Goal: Communication & Community: Answer question/provide support

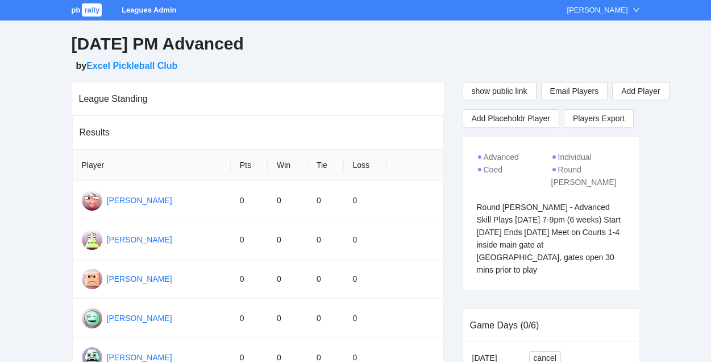
click at [92, 10] on span "rally" at bounding box center [92, 9] width 20 height 13
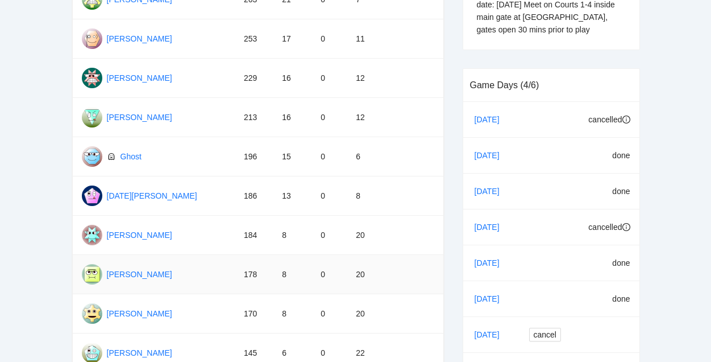
scroll to position [327, 0]
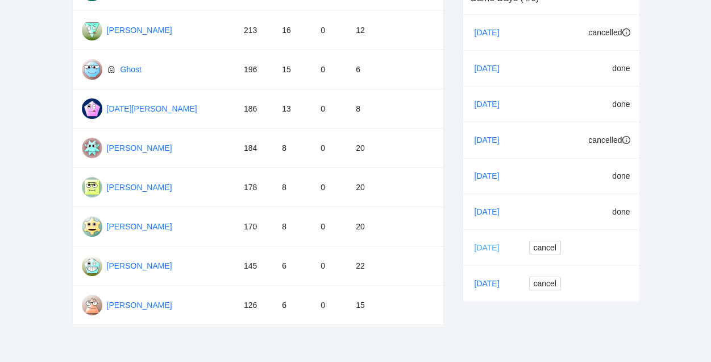
click at [492, 239] on link "[DATE]" at bounding box center [491, 247] width 39 height 17
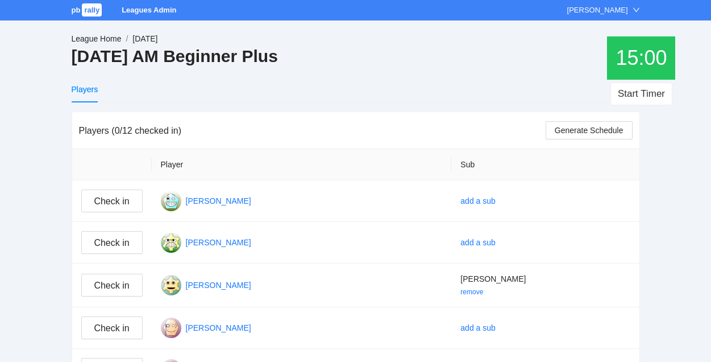
click at [113, 42] on link "League Home" at bounding box center [97, 38] width 50 height 9
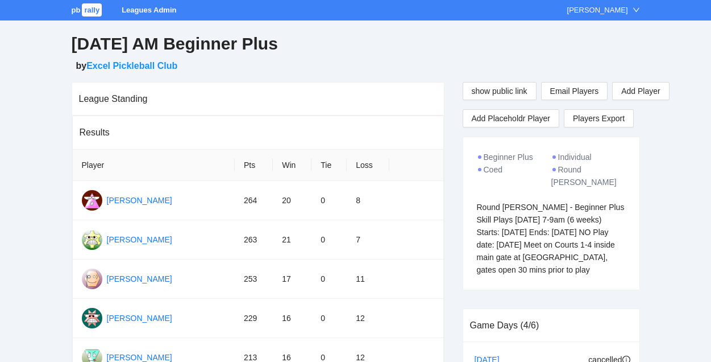
click at [97, 12] on span "rally" at bounding box center [92, 9] width 20 height 13
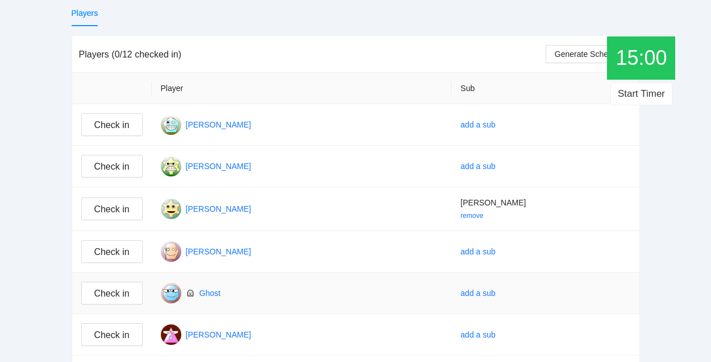
scroll to position [25, 0]
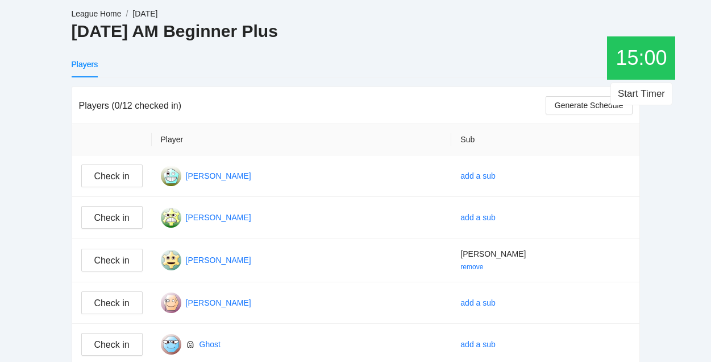
click at [101, 15] on link "League Home" at bounding box center [97, 13] width 50 height 9
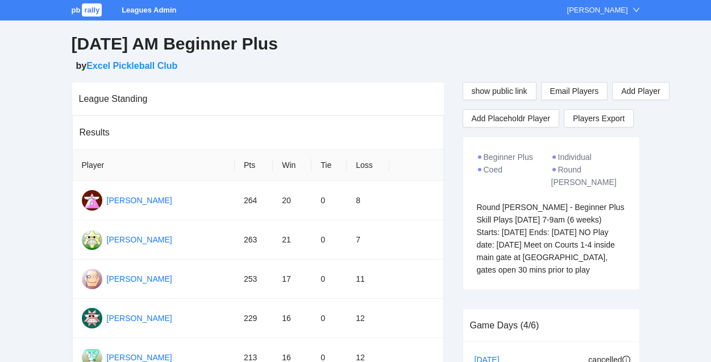
click at [90, 13] on span "rally" at bounding box center [92, 9] width 20 height 13
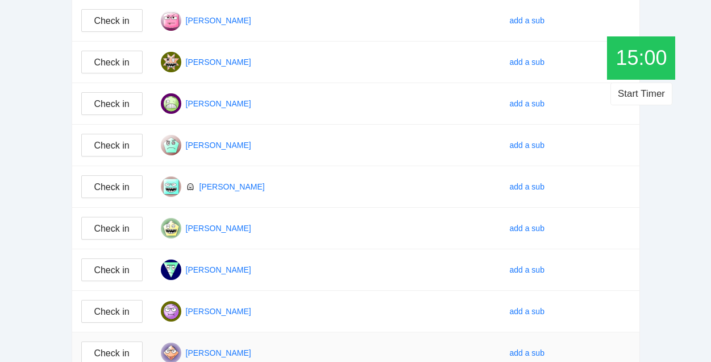
scroll to position [9, 0]
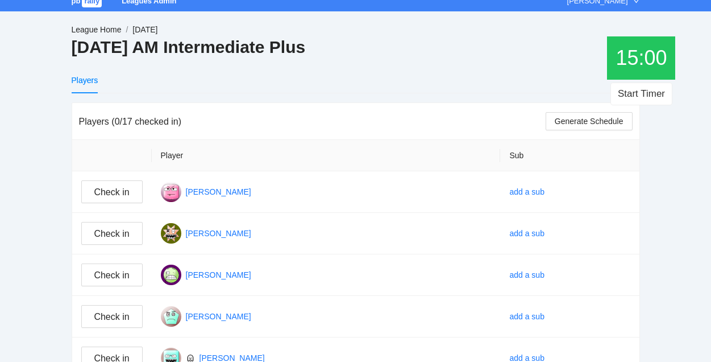
click at [98, 32] on link "League Home" at bounding box center [97, 29] width 50 height 9
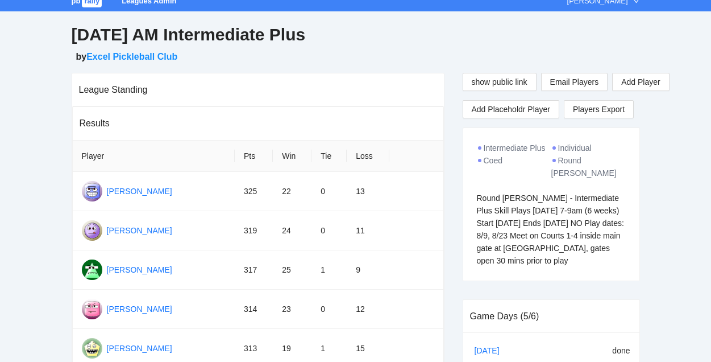
scroll to position [102, 0]
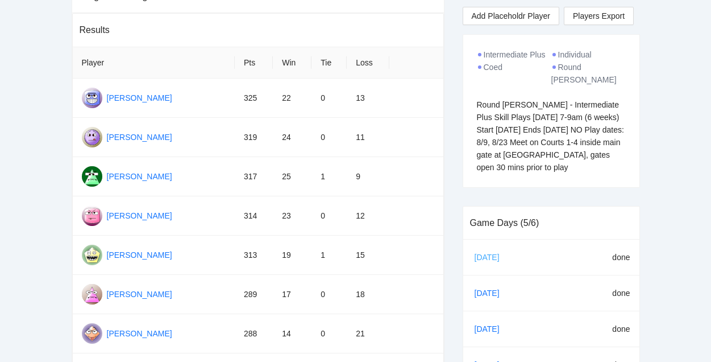
click at [484, 254] on link "[DATE]" at bounding box center [491, 256] width 39 height 17
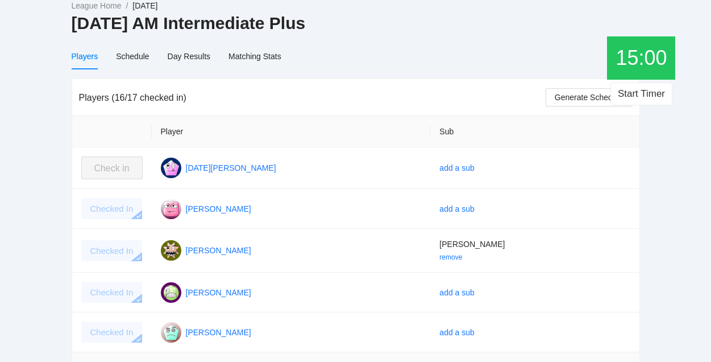
scroll to position [16, 0]
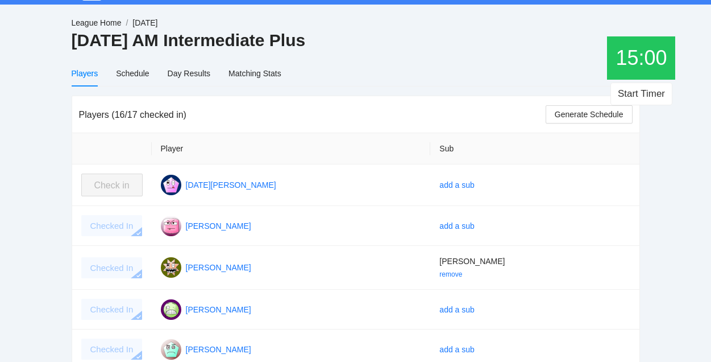
click at [102, 22] on link "League Home" at bounding box center [97, 22] width 50 height 9
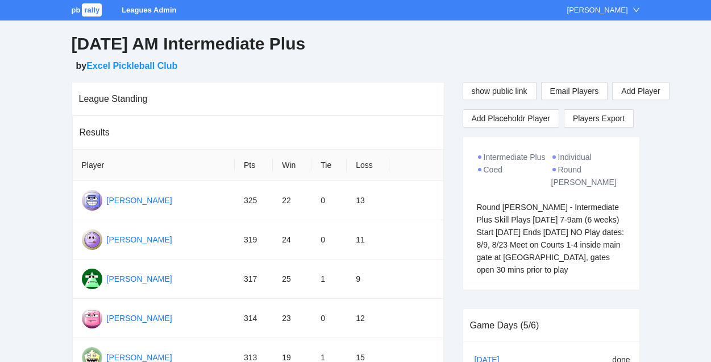
click at [90, 15] on span "rally" at bounding box center [92, 9] width 20 height 13
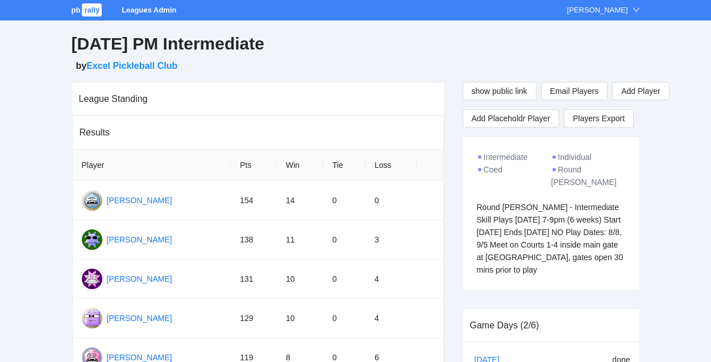
drag, startPoint x: 477, startPoint y: 194, endPoint x: 590, endPoint y: 275, distance: 138.7
click at [590, 275] on div "Intermediate Individual Coed Round [PERSON_NAME] Round [PERSON_NAME] - Intermed…" at bounding box center [551, 213] width 176 height 152
copy div "Round [PERSON_NAME] - Intermediate Skill Plays [DATE] 7-9pm (6 weeks) Start [DA…"
click at [91, 13] on span "rally" at bounding box center [92, 9] width 20 height 13
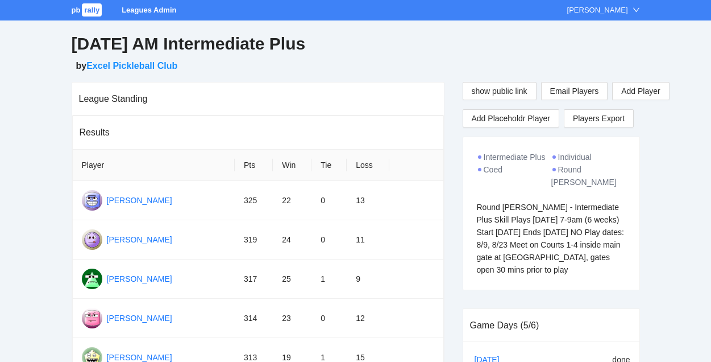
drag, startPoint x: 474, startPoint y: 196, endPoint x: 546, endPoint y: 284, distance: 114.4
click at [546, 284] on div "Intermediate Plus Individual Coed Round Robin Round Robin - Intermediate Plus S…" at bounding box center [551, 213] width 176 height 152
copy div "Round Robin - Intermediate Plus Skill Plays Saturday 7-9am (6 weeks) Start July…"
click at [90, 14] on span "rally" at bounding box center [92, 9] width 20 height 13
click at [575, 90] on span "Email Players" at bounding box center [574, 91] width 49 height 13
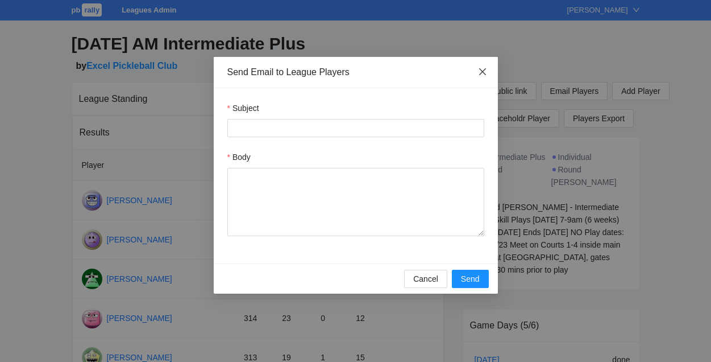
click at [478, 69] on icon "close" at bounding box center [482, 71] width 9 height 9
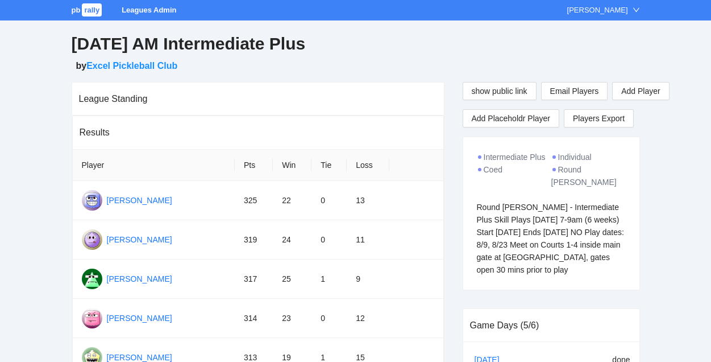
click at [81, 12] on link "pb rally" at bounding box center [88, 10] width 32 height 9
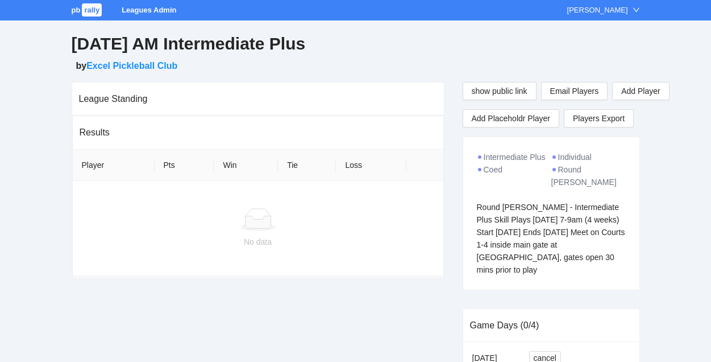
click at [97, 14] on span "rally" at bounding box center [92, 9] width 20 height 13
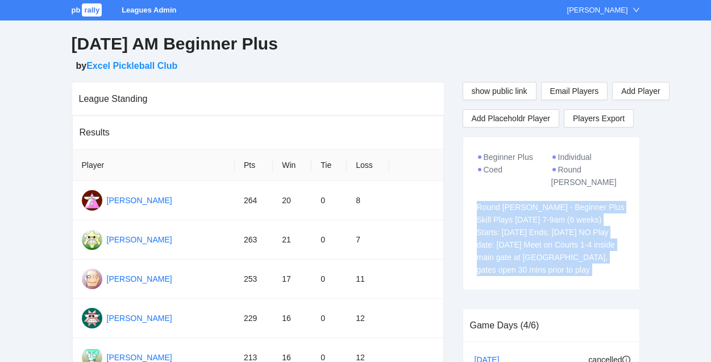
drag, startPoint x: 478, startPoint y: 195, endPoint x: 594, endPoint y: 283, distance: 145.7
copy div "Round [PERSON_NAME] - Beginner Plus Skill Plays [DATE] 7-9am (6 weeks) Starts: …"
click at [94, 12] on span "rally" at bounding box center [92, 9] width 20 height 13
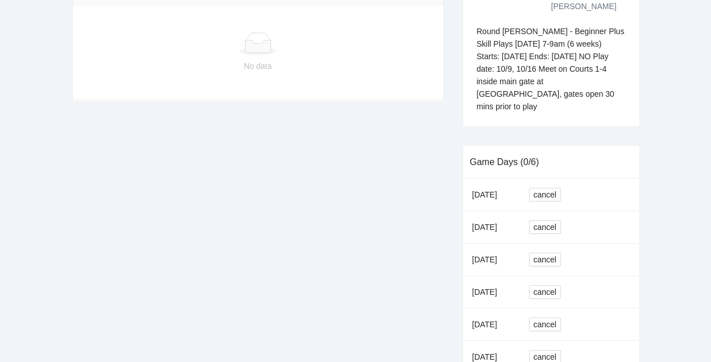
scroll to position [211, 0]
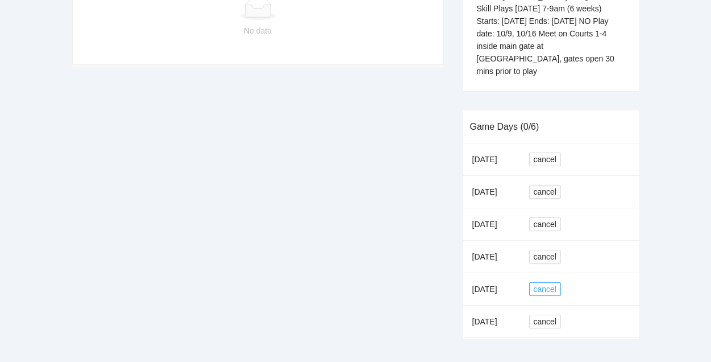
click at [544, 283] on span "cancel" at bounding box center [545, 289] width 23 height 13
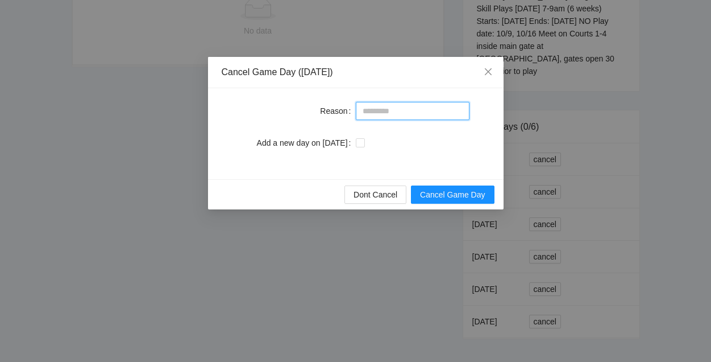
click at [381, 111] on input "Reason" at bounding box center [413, 111] width 114 height 18
type input "**********"
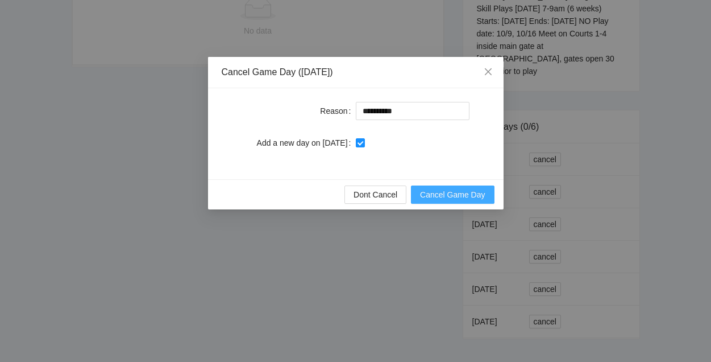
click at [450, 196] on span "Cancel Game Day" at bounding box center [452, 194] width 65 height 13
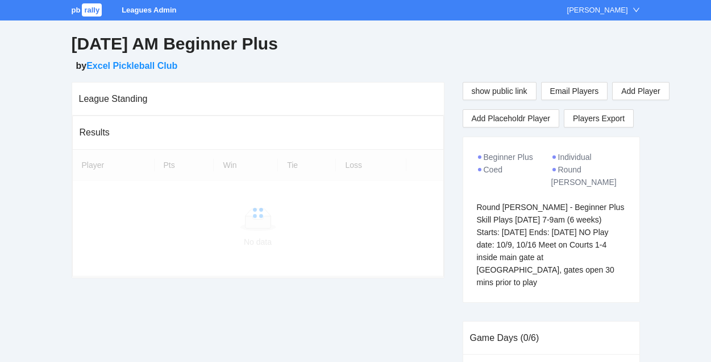
scroll to position [211, 0]
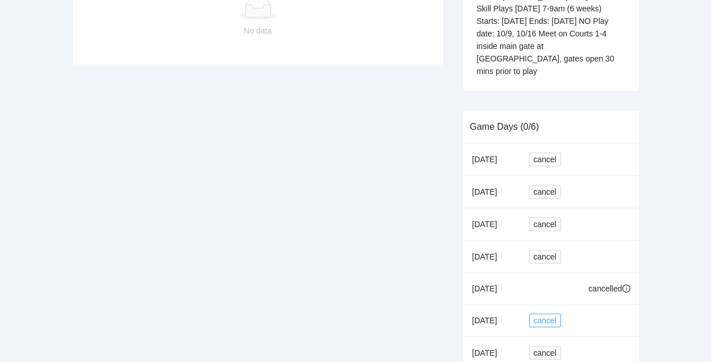
click at [547, 314] on span "cancel" at bounding box center [545, 320] width 23 height 13
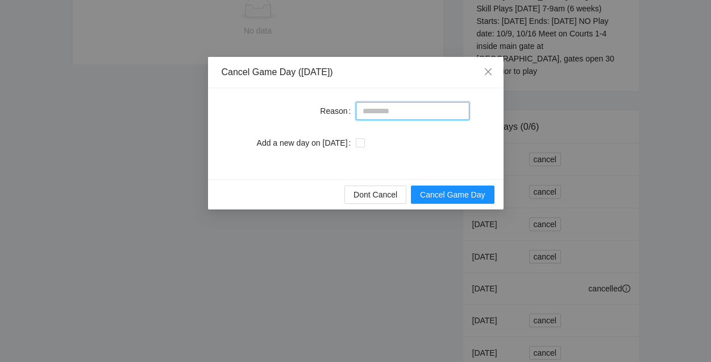
click at [377, 116] on input "Reason" at bounding box center [413, 111] width 114 height 18
type input "*"
type input "**********"
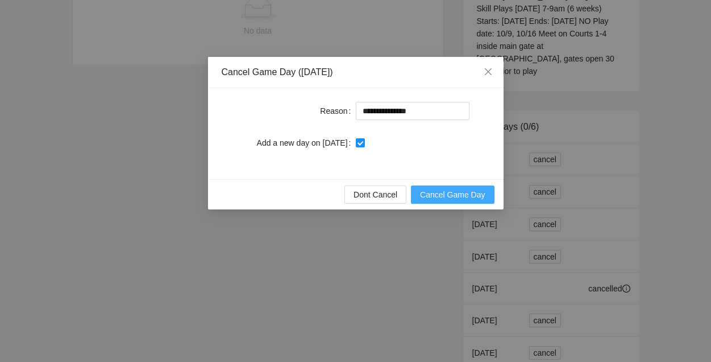
click at [442, 189] on span "Cancel Game Day" at bounding box center [452, 194] width 65 height 13
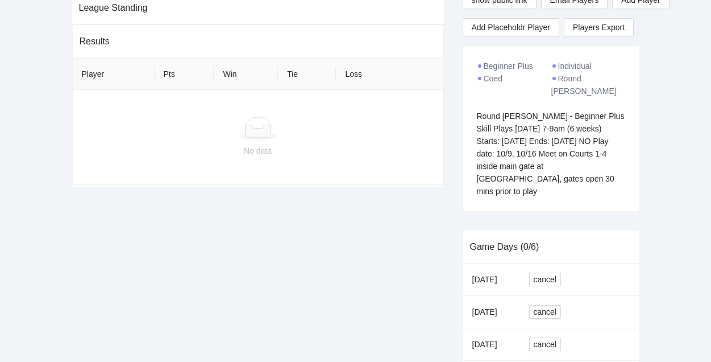
scroll to position [1, 0]
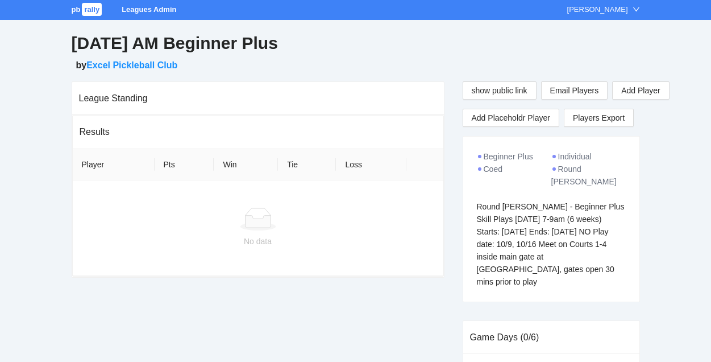
click at [91, 11] on span "rally" at bounding box center [92, 9] width 20 height 13
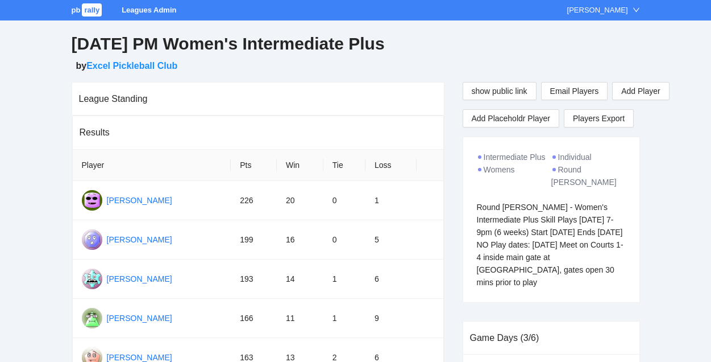
drag, startPoint x: 479, startPoint y: 194, endPoint x: 550, endPoint y: 289, distance: 118.5
click at [550, 289] on div "Intermediate Plus Individual Womens Round Robin Round Robin - Women's Intermedi…" at bounding box center [551, 219] width 176 height 165
copy div "Round Robin - Women's Intermediate Plus Skill Plays Thursday 7-9pm (6 weeks) St…"
click at [92, 15] on span "rally" at bounding box center [92, 9] width 20 height 13
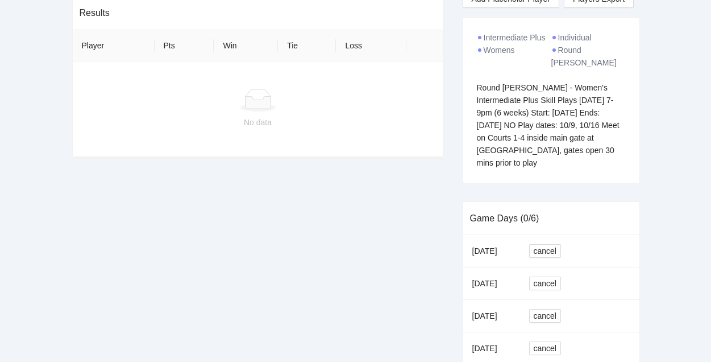
scroll to position [211, 0]
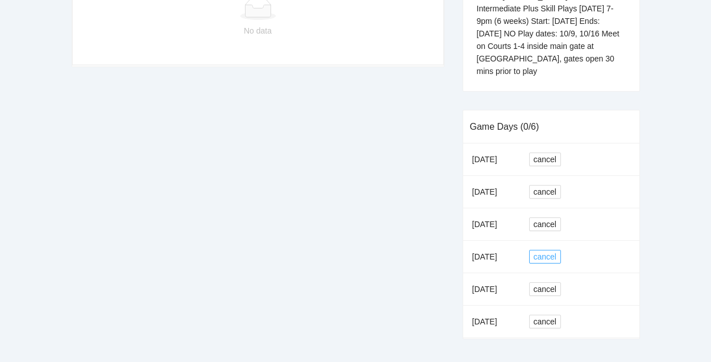
click at [555, 250] on span "cancel" at bounding box center [545, 256] width 23 height 13
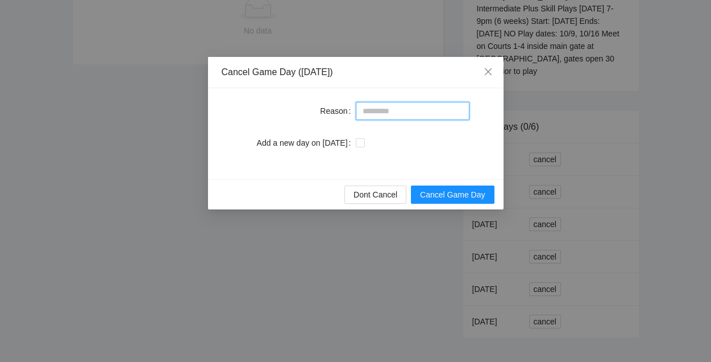
click at [412, 106] on input "Reason" at bounding box center [413, 111] width 114 height 18
type input "**********"
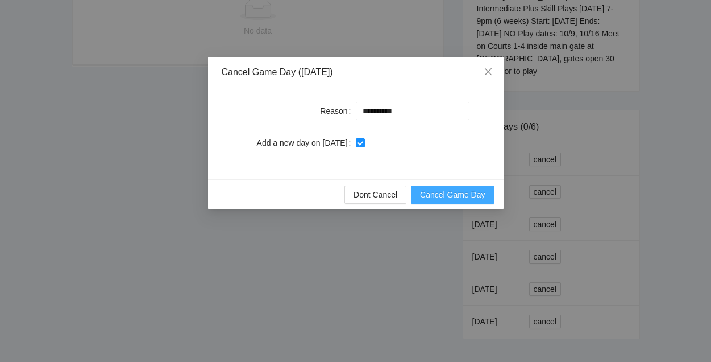
click at [447, 193] on span "Cancel Game Day" at bounding box center [452, 194] width 65 height 13
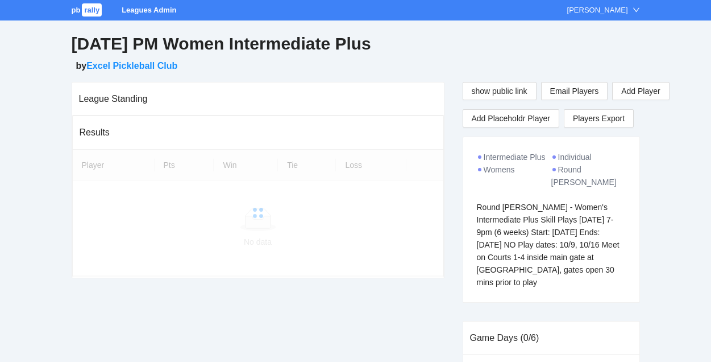
scroll to position [211, 0]
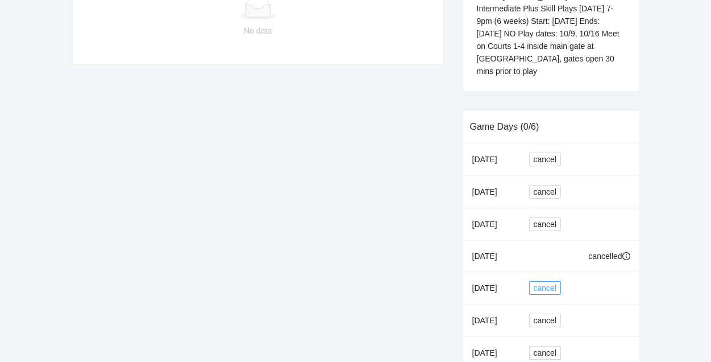
click at [549, 281] on span "cancel" at bounding box center [545, 287] width 23 height 13
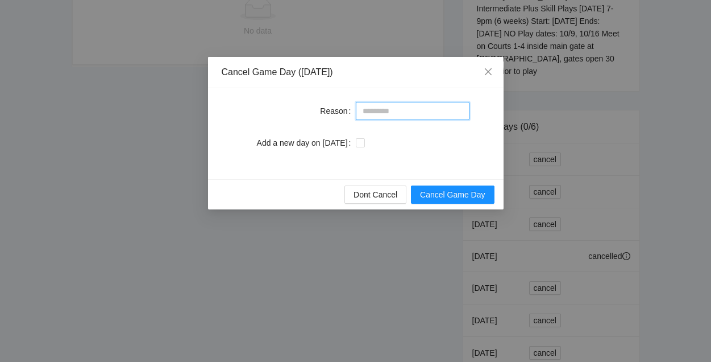
click at [403, 113] on input "Reason" at bounding box center [413, 111] width 114 height 18
type input "**********"
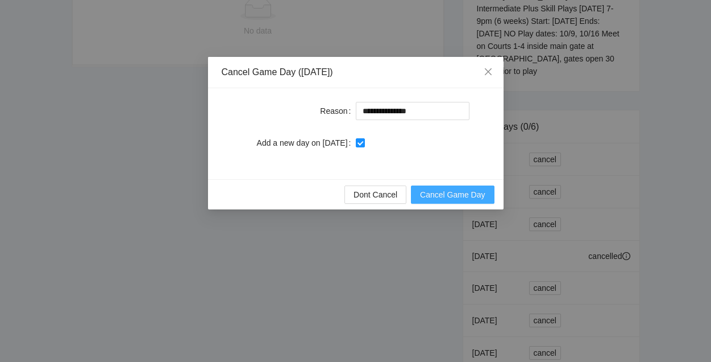
click at [449, 196] on span "Cancel Game Day" at bounding box center [452, 194] width 65 height 13
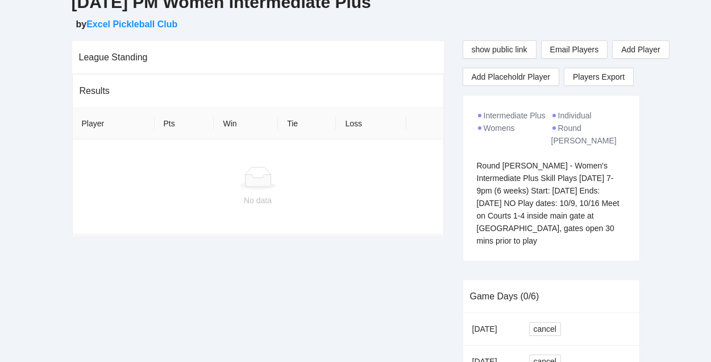
scroll to position [34, 0]
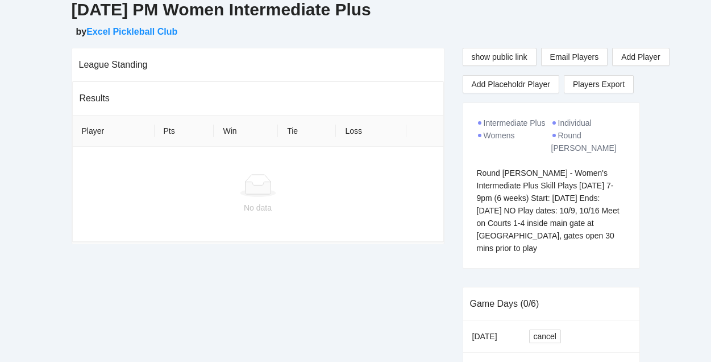
drag, startPoint x: 474, startPoint y: 161, endPoint x: 558, endPoint y: 251, distance: 122.3
click at [558, 251] on div "Intermediate Plus Individual Womens Round [PERSON_NAME] Round [PERSON_NAME] - W…" at bounding box center [551, 185] width 176 height 165
copy div "Round [PERSON_NAME] - Women's Intermediate Plus Skill Plays [DATE] 7-9pm (6 wee…"
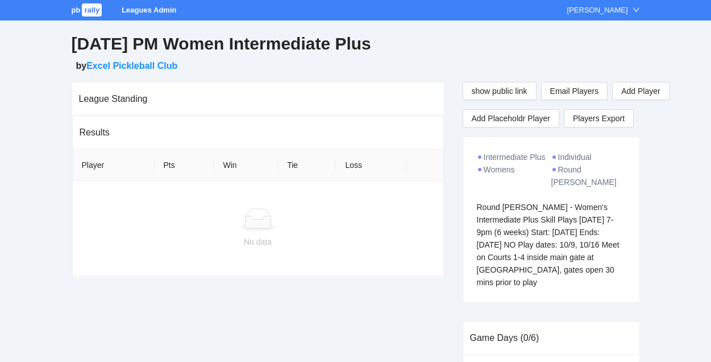
click at [96, 14] on span "rally" at bounding box center [92, 9] width 20 height 13
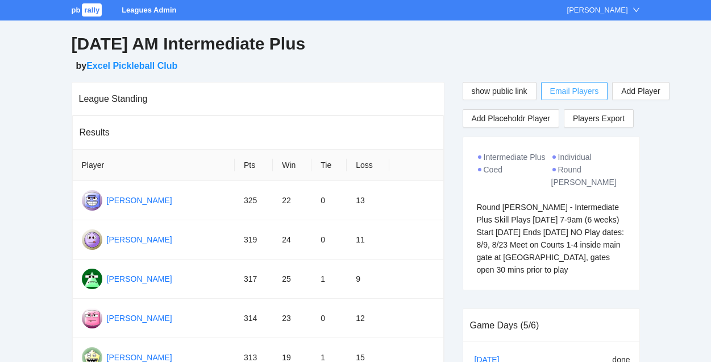
click at [582, 92] on span "Email Players" at bounding box center [574, 91] width 49 height 13
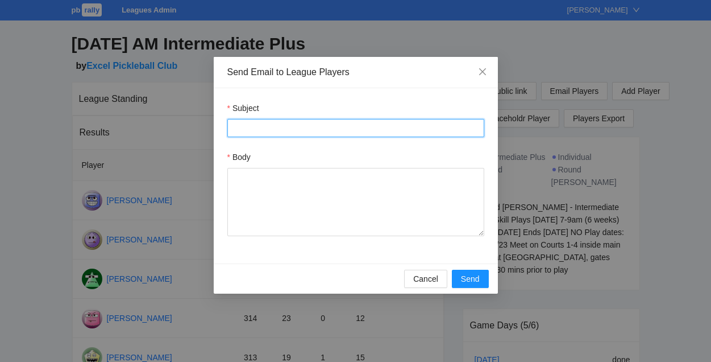
click at [393, 130] on input "Subject" at bounding box center [355, 128] width 257 height 18
click at [262, 126] on input "**********" at bounding box center [355, 128] width 257 height 18
type input "**********"
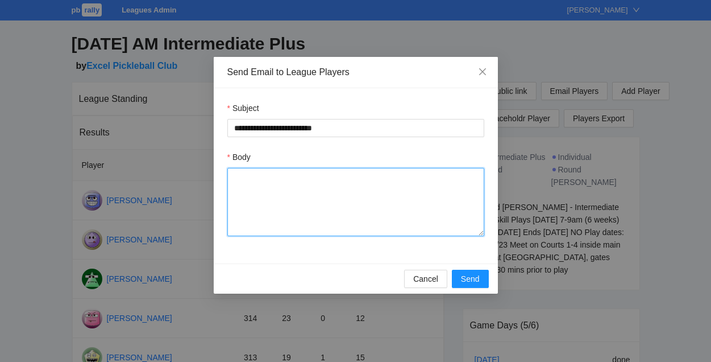
click at [265, 182] on textarea "Body" at bounding box center [355, 202] width 257 height 68
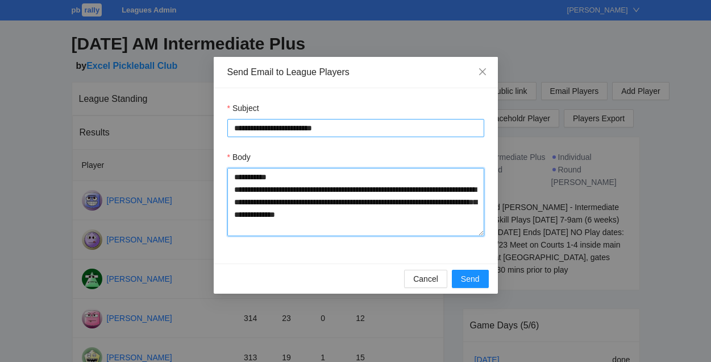
type textarea "**********"
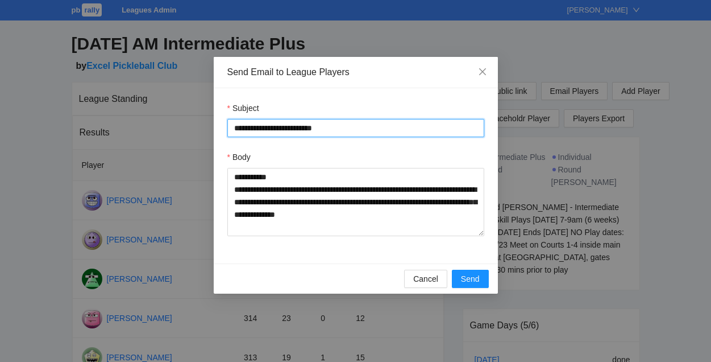
click at [350, 127] on input "**********" at bounding box center [355, 128] width 257 height 18
type input "**********"
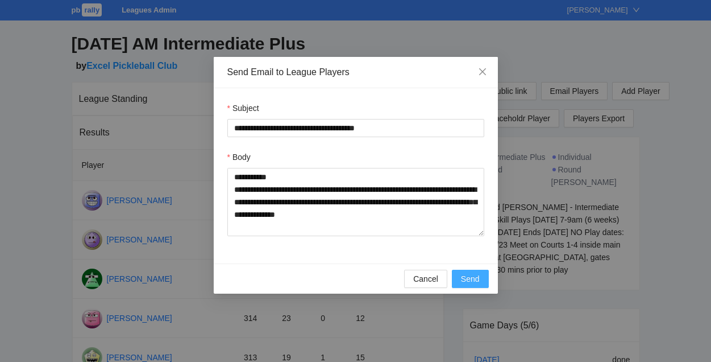
click at [466, 281] on span "Send" at bounding box center [470, 278] width 19 height 13
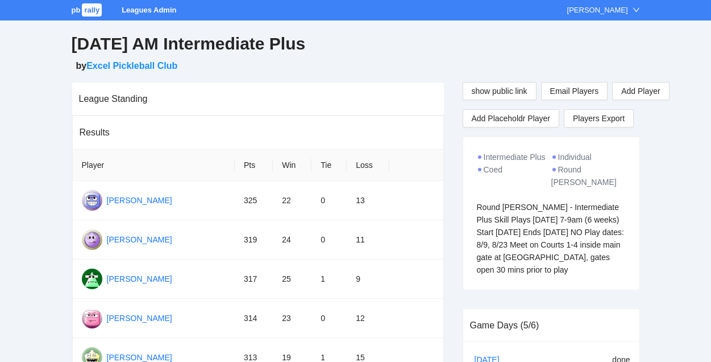
click at [93, 9] on span "rally" at bounding box center [92, 9] width 20 height 13
